Goal: Task Accomplishment & Management: Manage account settings

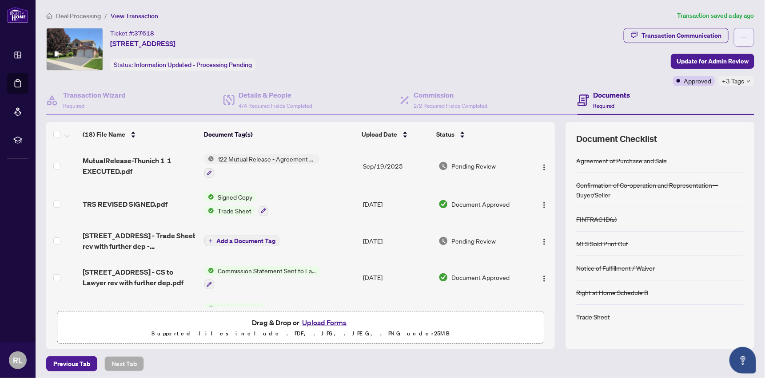
click at [733, 35] on button "button" at bounding box center [743, 37] width 20 height 19
click at [646, 32] on div "Transaction Communication" at bounding box center [681, 35] width 80 height 14
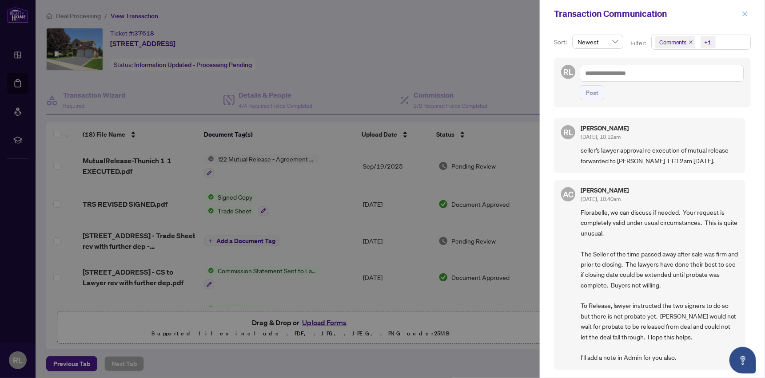
click at [747, 12] on icon "close" at bounding box center [744, 14] width 6 height 6
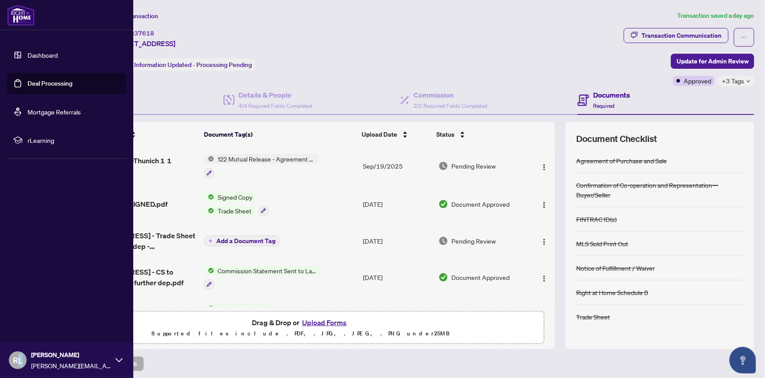
click at [20, 361] on span "RL" at bounding box center [18, 360] width 10 height 12
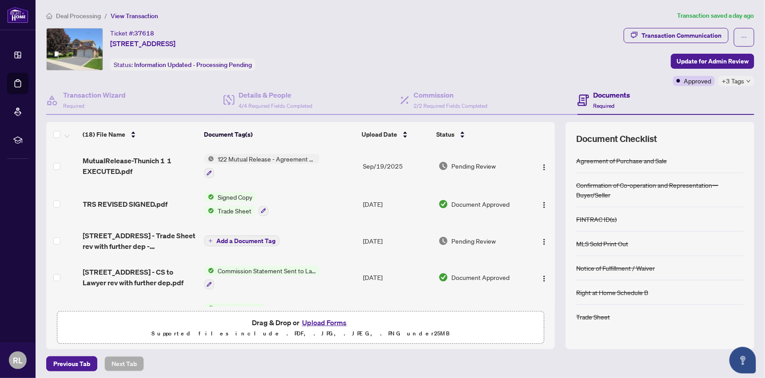
drag, startPoint x: 20, startPoint y: 361, endPoint x: 14, endPoint y: 359, distance: 7.0
click at [14, 359] on span "RL" at bounding box center [18, 360] width 10 height 12
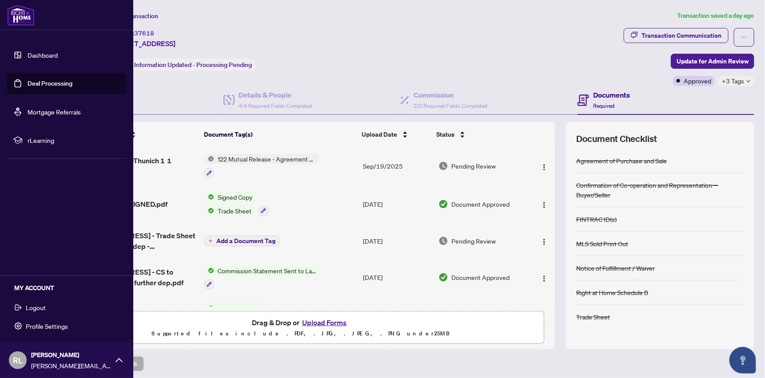
click at [39, 307] on span "Logout" at bounding box center [36, 308] width 20 height 14
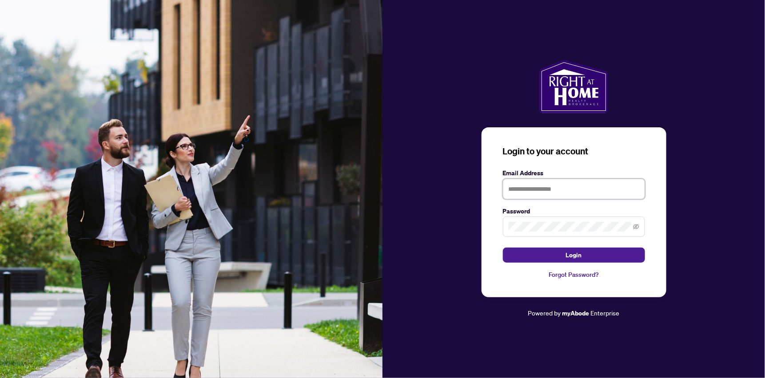
type input "**********"
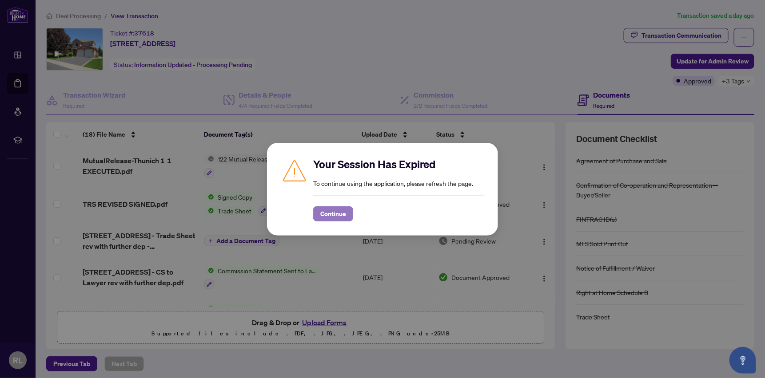
click at [327, 212] on span "Continue" at bounding box center [333, 214] width 26 height 14
